Goal: Obtain resource: Download file/media

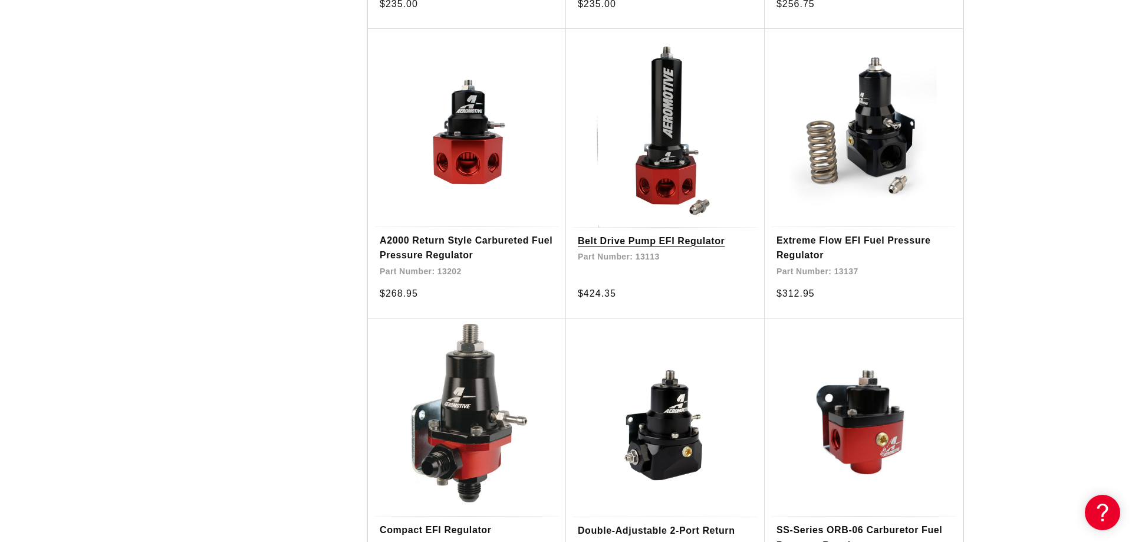
scroll to position [1624, 0]
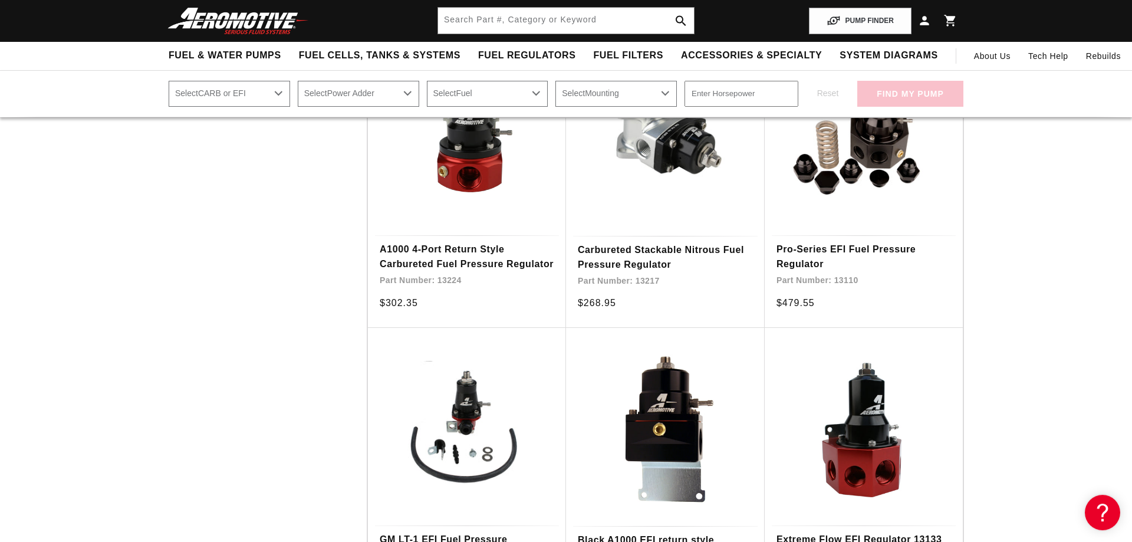
scroll to position [2346, 0]
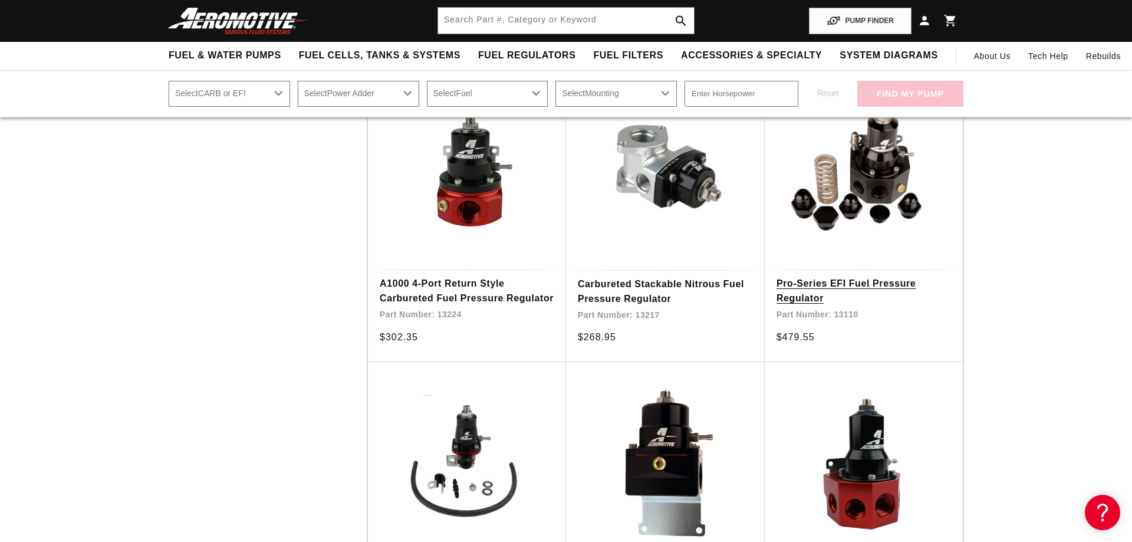
click at [806, 276] on link "Pro-Series EFI Fuel Pressure Regulator" at bounding box center [864, 291] width 175 height 30
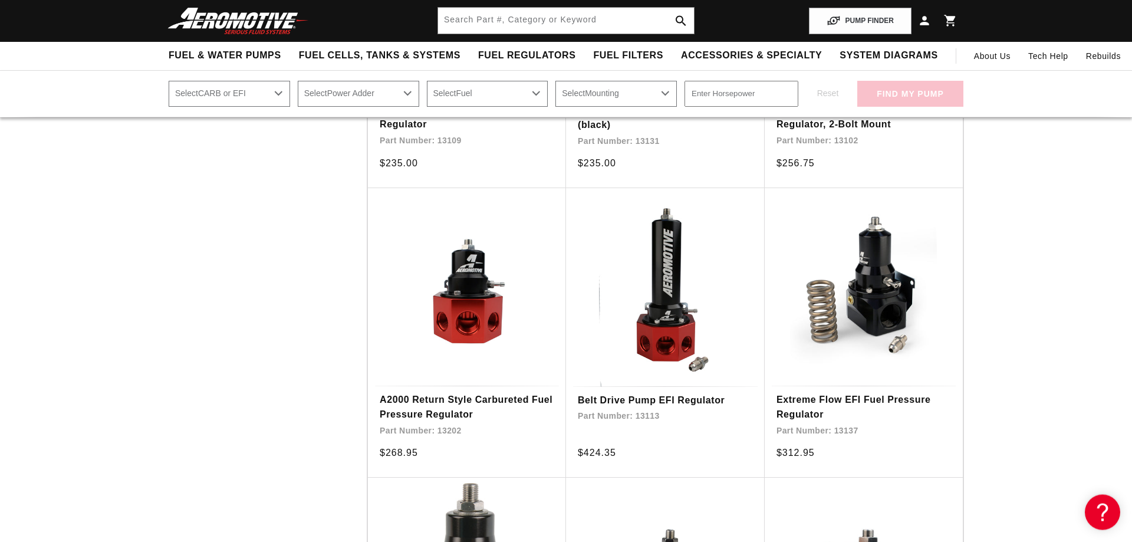
scroll to position [1323, 0]
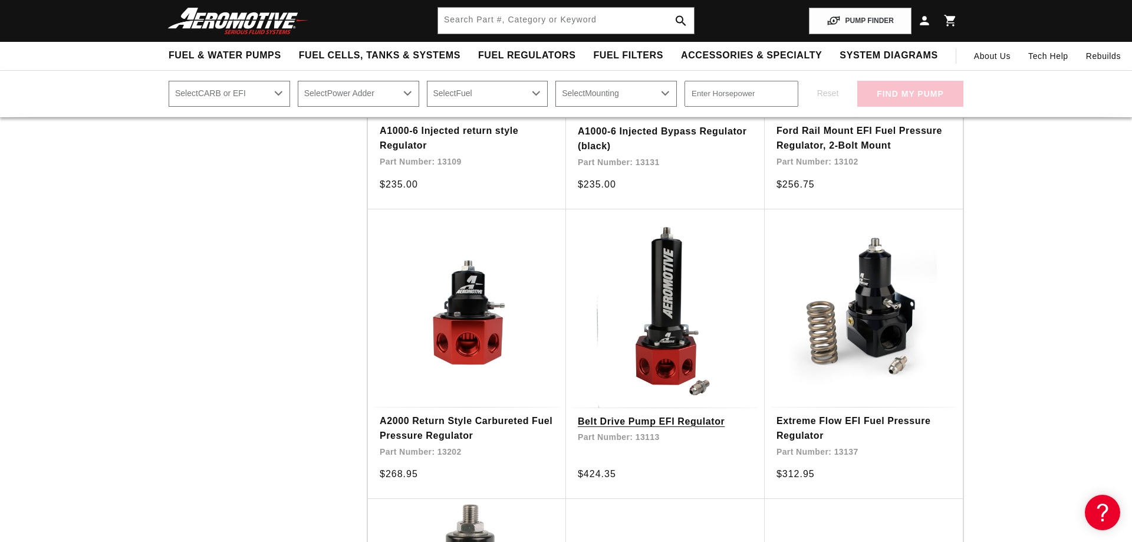
click at [675, 414] on link "Belt Drive Pump EFI Regulator" at bounding box center [665, 421] width 175 height 15
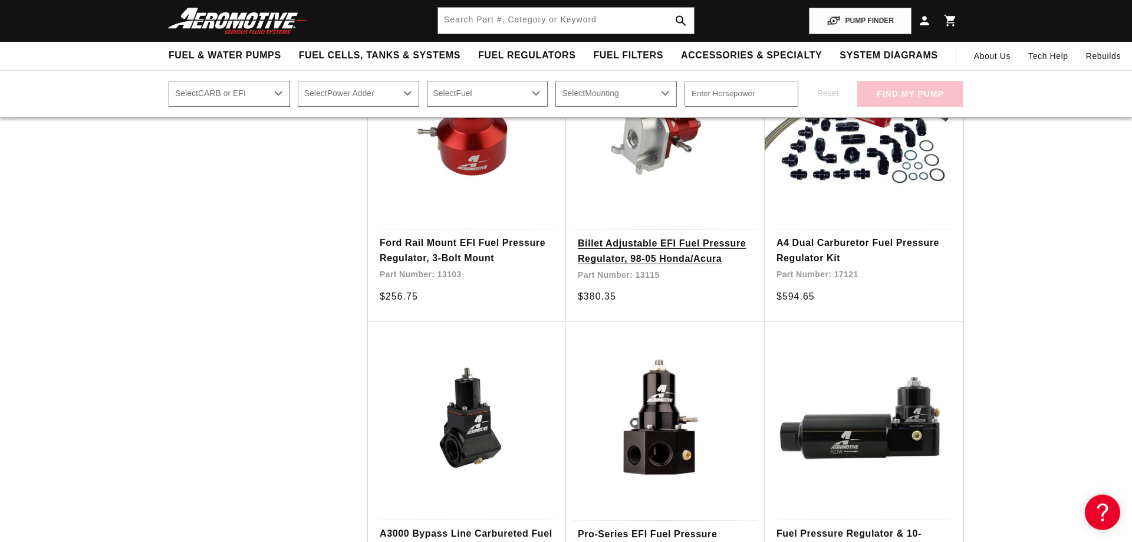
scroll to position [3790, 0]
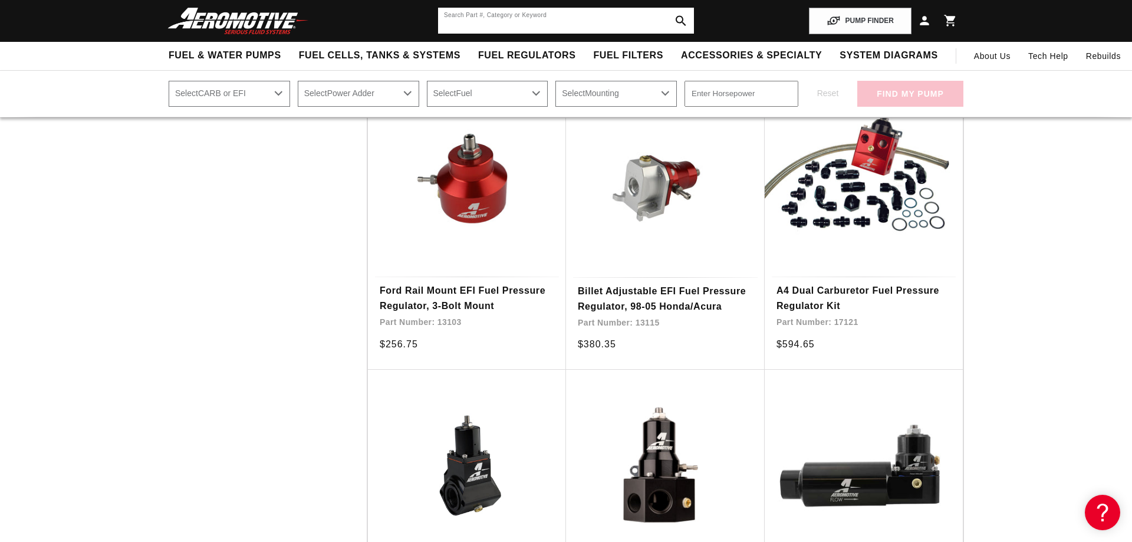
click at [553, 24] on input "text" at bounding box center [566, 21] width 256 height 26
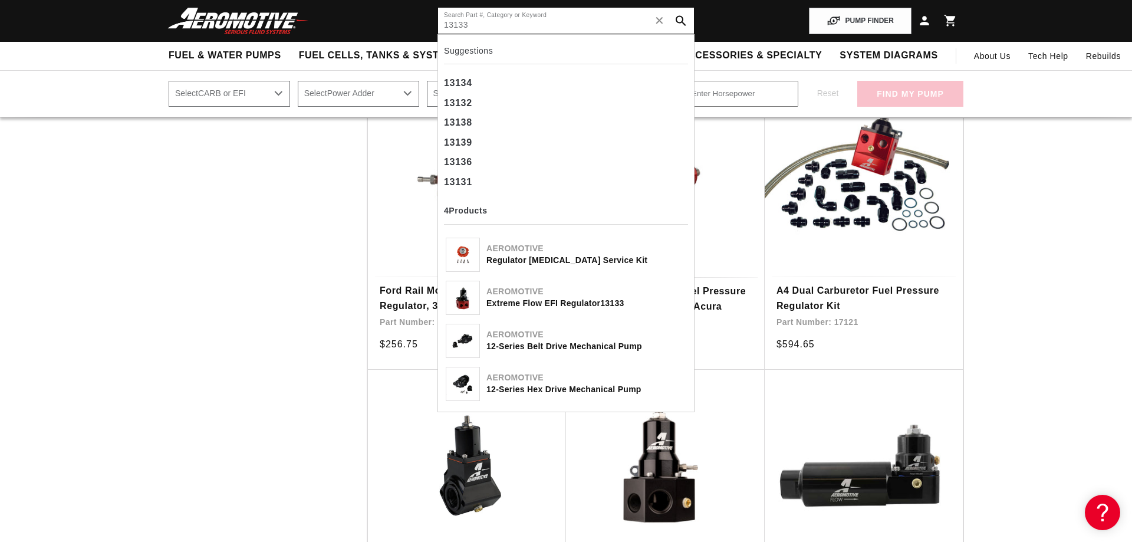
type input "13133"
click at [528, 301] on div "Extreme Flow EFI Regulator 13133" at bounding box center [587, 304] width 200 height 12
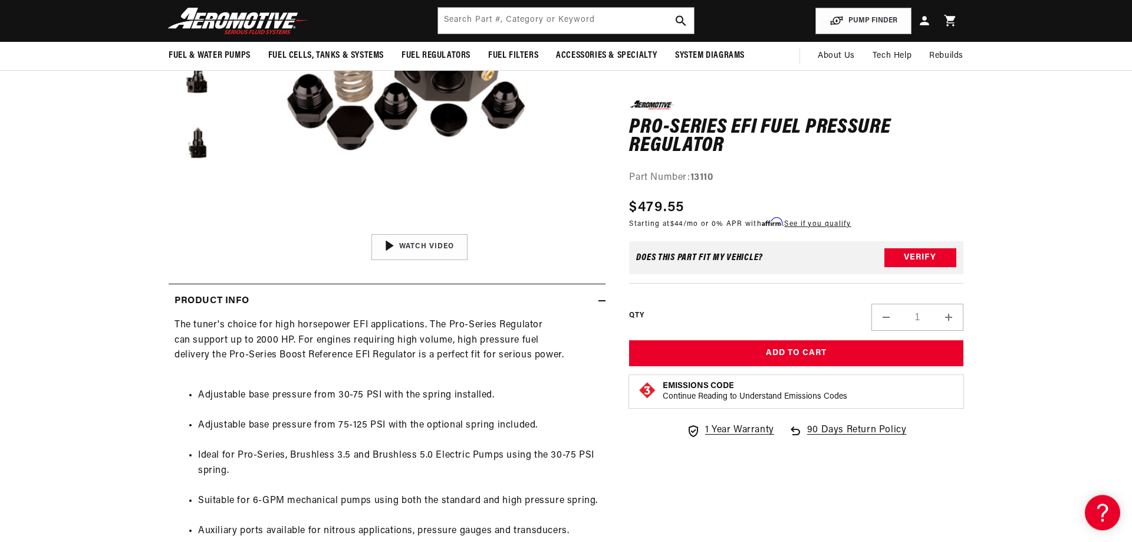
scroll to position [301, 0]
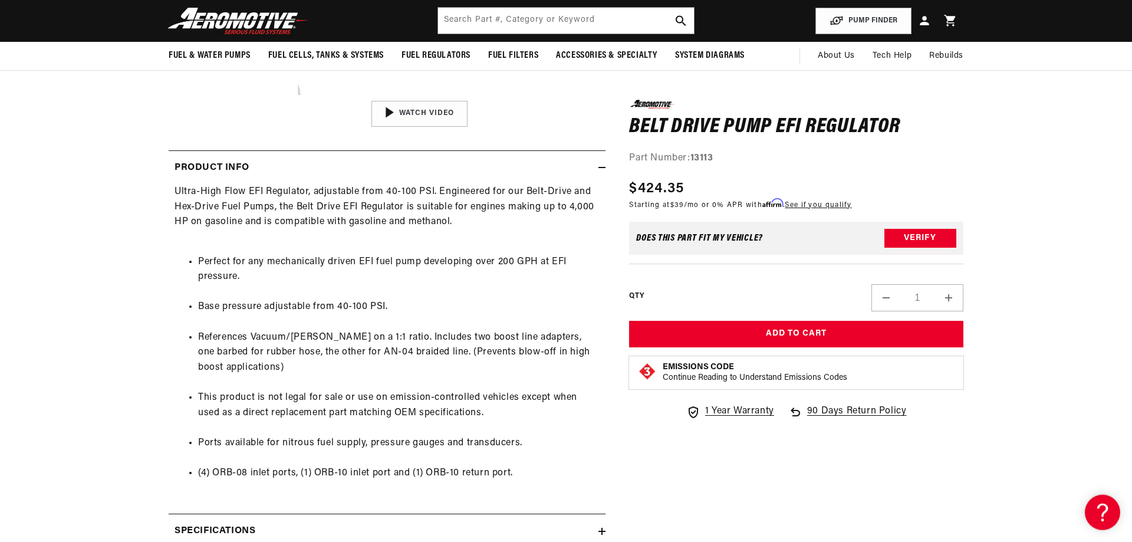
scroll to position [421, 0]
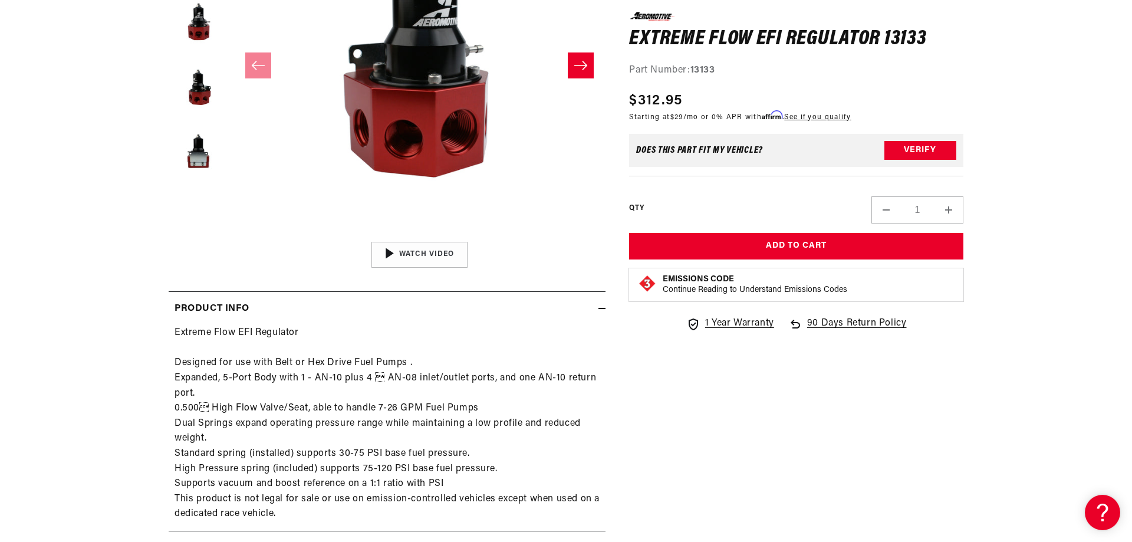
scroll to position [481, 0]
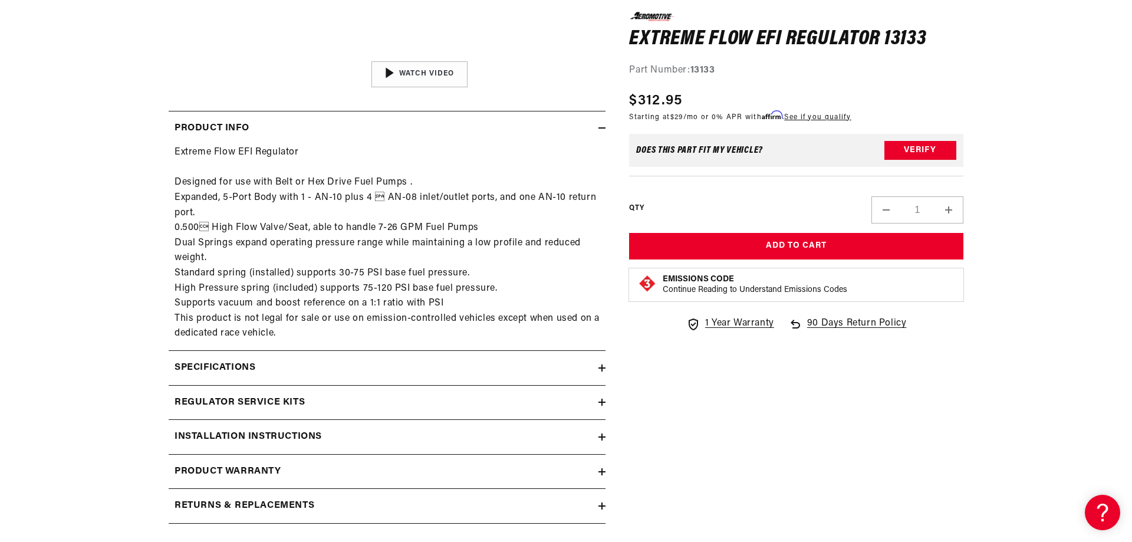
click at [602, 366] on icon at bounding box center [602, 367] width 0 height 7
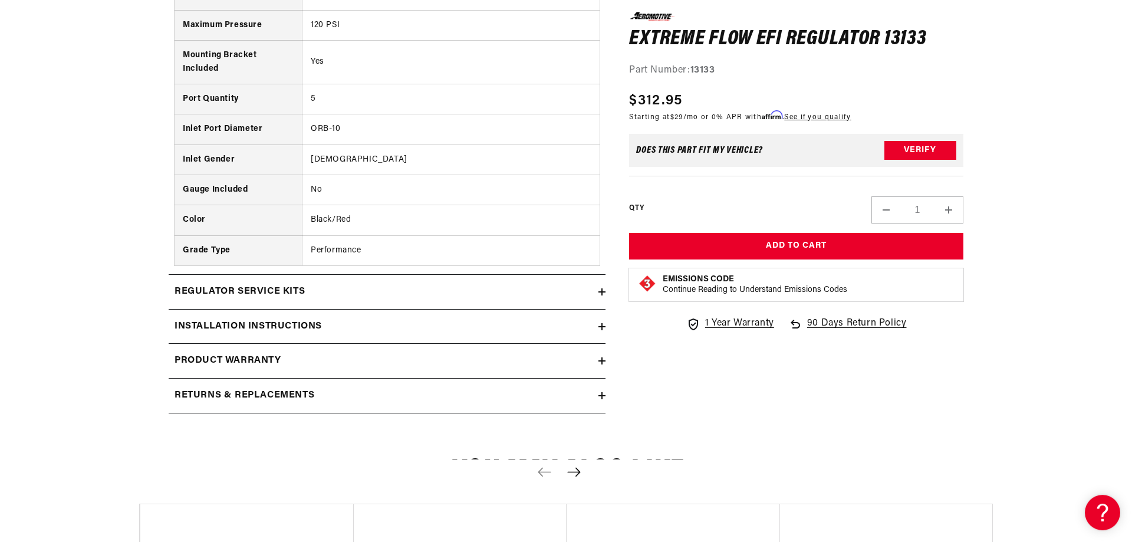
scroll to position [962, 0]
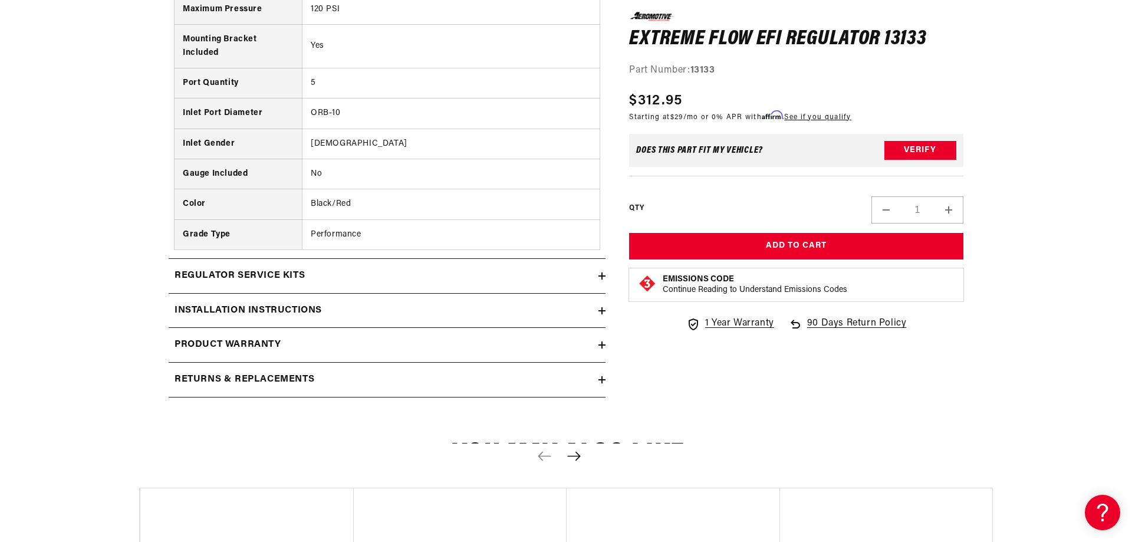
click at [599, 310] on div "Installation Instructions" at bounding box center [384, 310] width 430 height 15
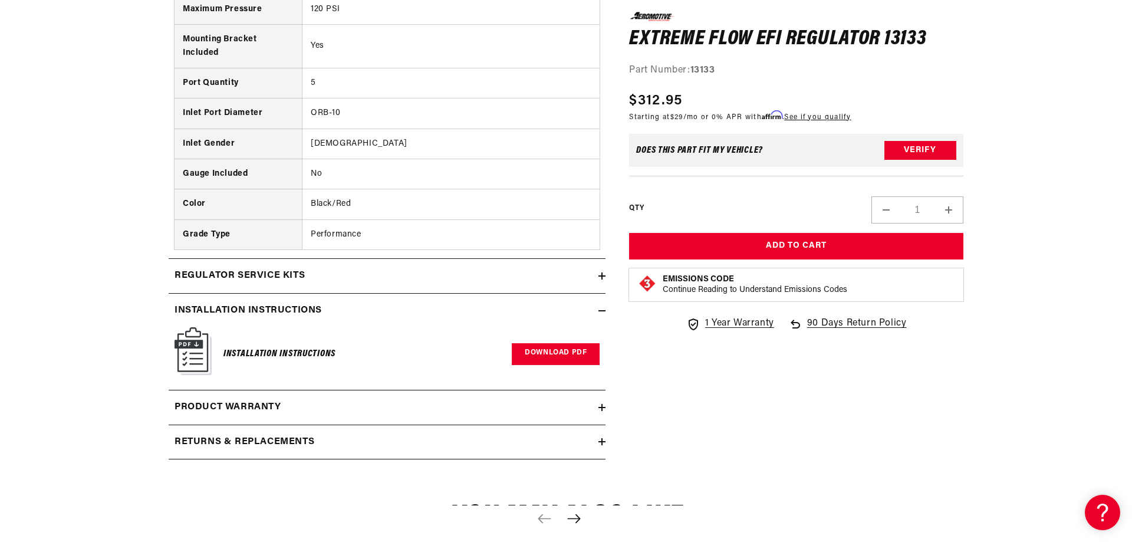
click at [530, 353] on link "Download PDF" at bounding box center [556, 354] width 88 height 22
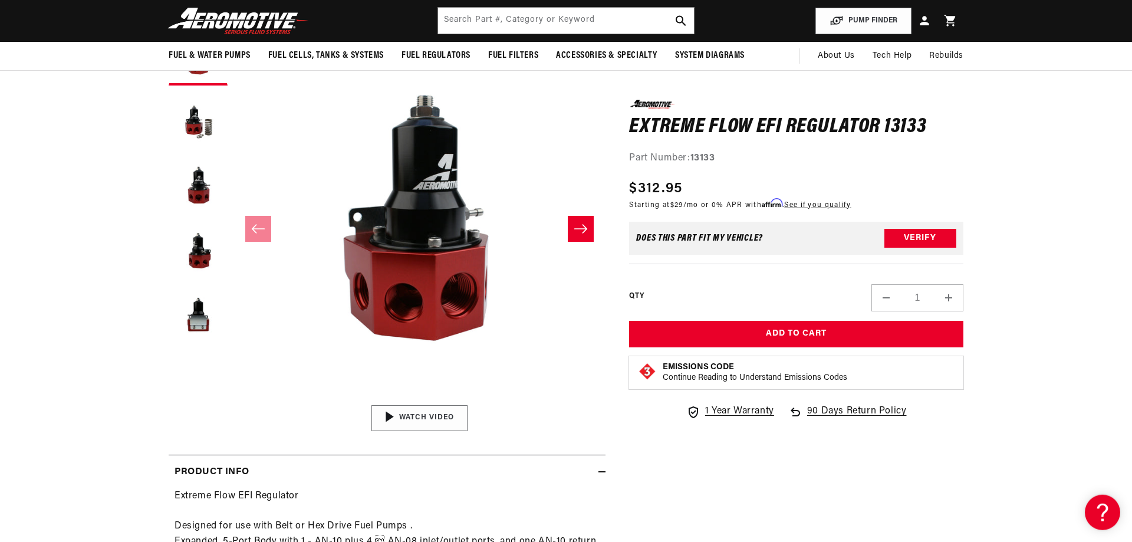
scroll to position [120, 0]
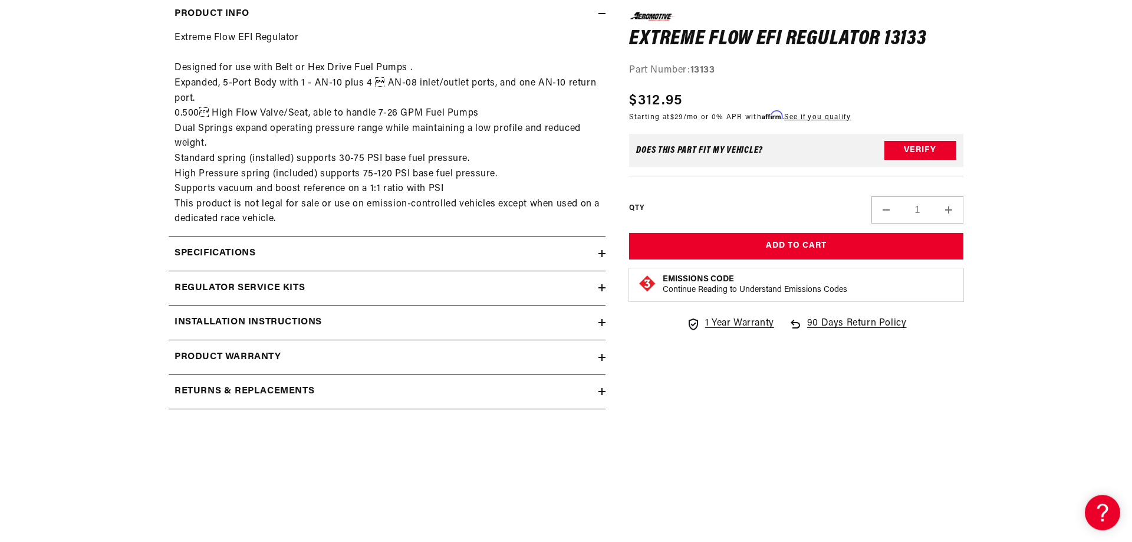
scroll to position [602, 0]
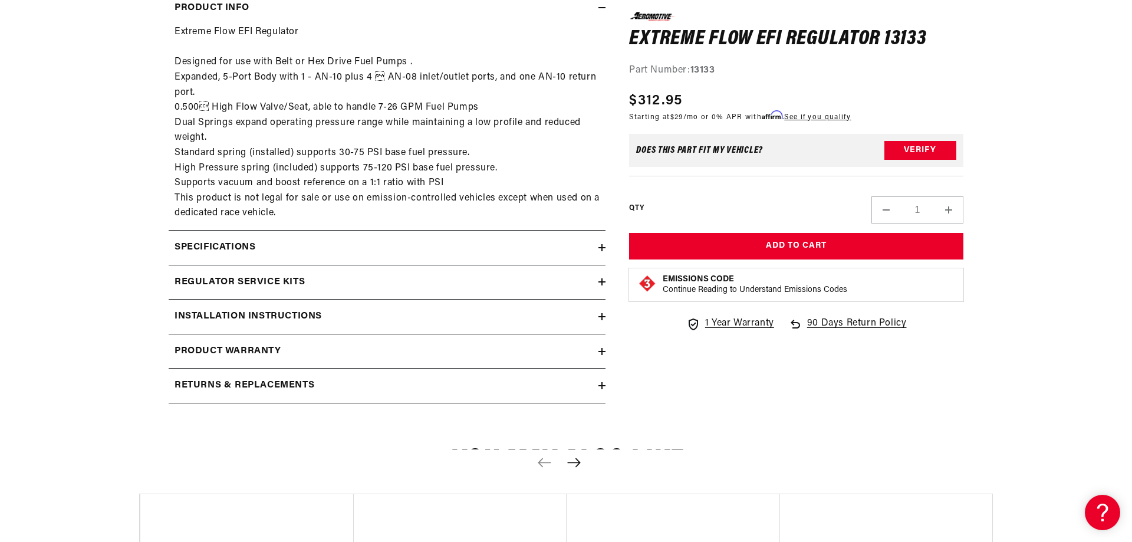
click at [298, 313] on h2 "Installation Instructions" at bounding box center [248, 316] width 147 height 15
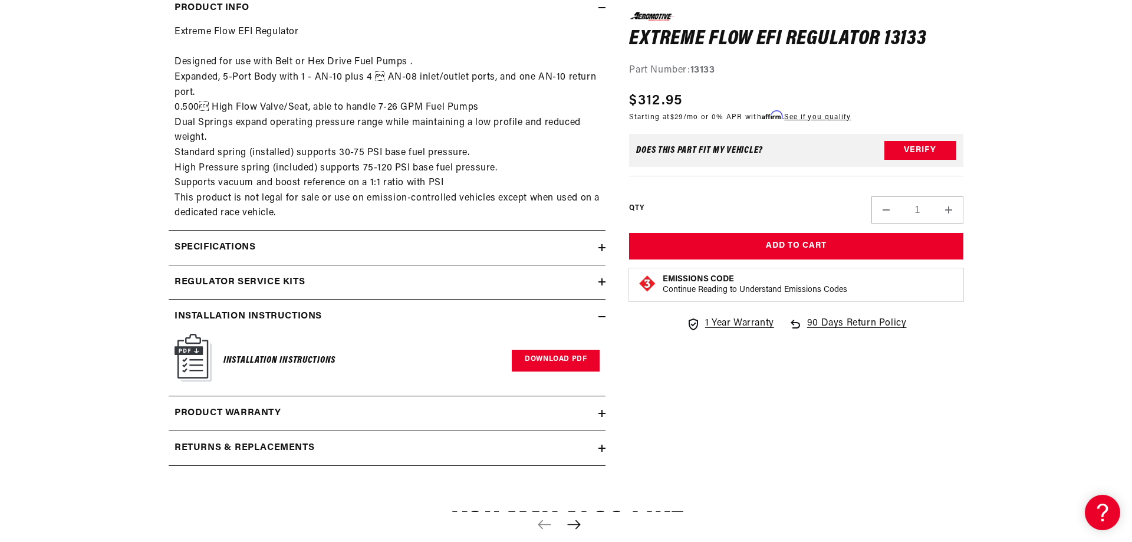
click at [581, 360] on link "Download PDF" at bounding box center [556, 361] width 88 height 22
